Goal: Find specific page/section: Find specific page/section

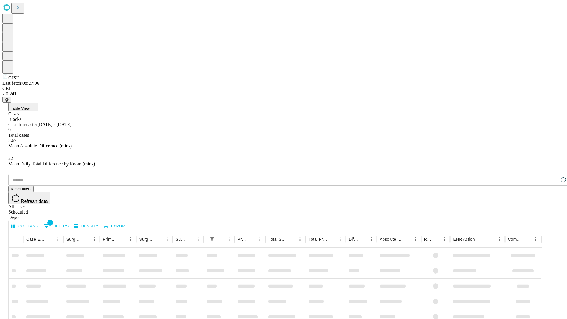
click at [551, 215] on div "Depot" at bounding box center [289, 217] width 562 height 5
